Goal: Unclear: Browse casually

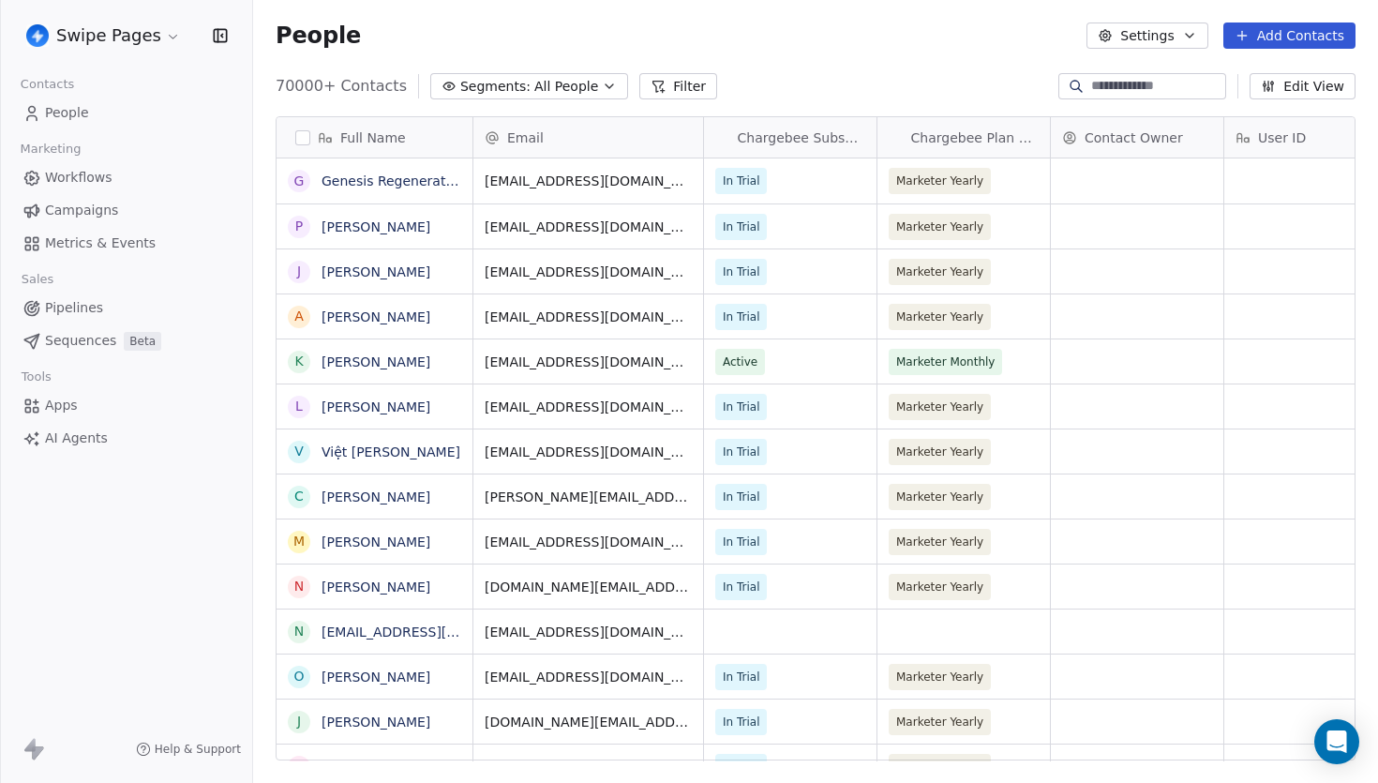
scroll to position [688, 1125]
